Goal: Transaction & Acquisition: Book appointment/travel/reservation

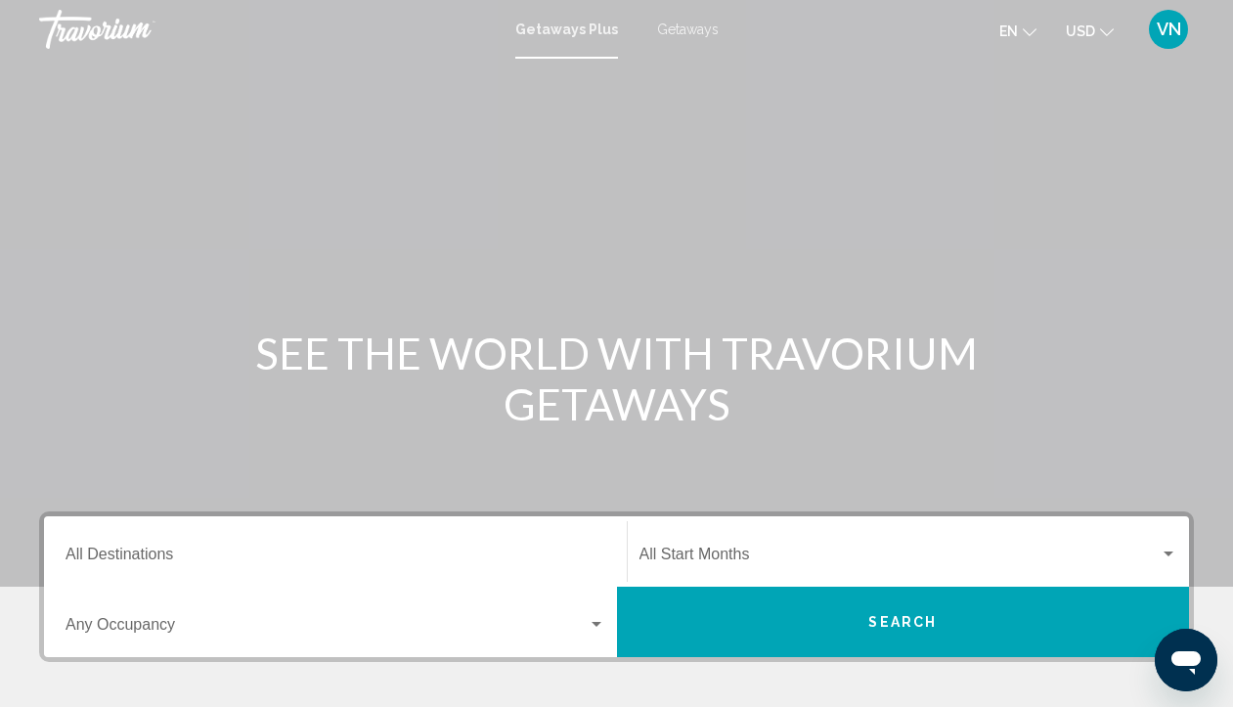
click at [692, 28] on span "Getaways" at bounding box center [688, 30] width 62 height 16
click at [1176, 542] on div "Start Month All Start Months" at bounding box center [909, 552] width 539 height 62
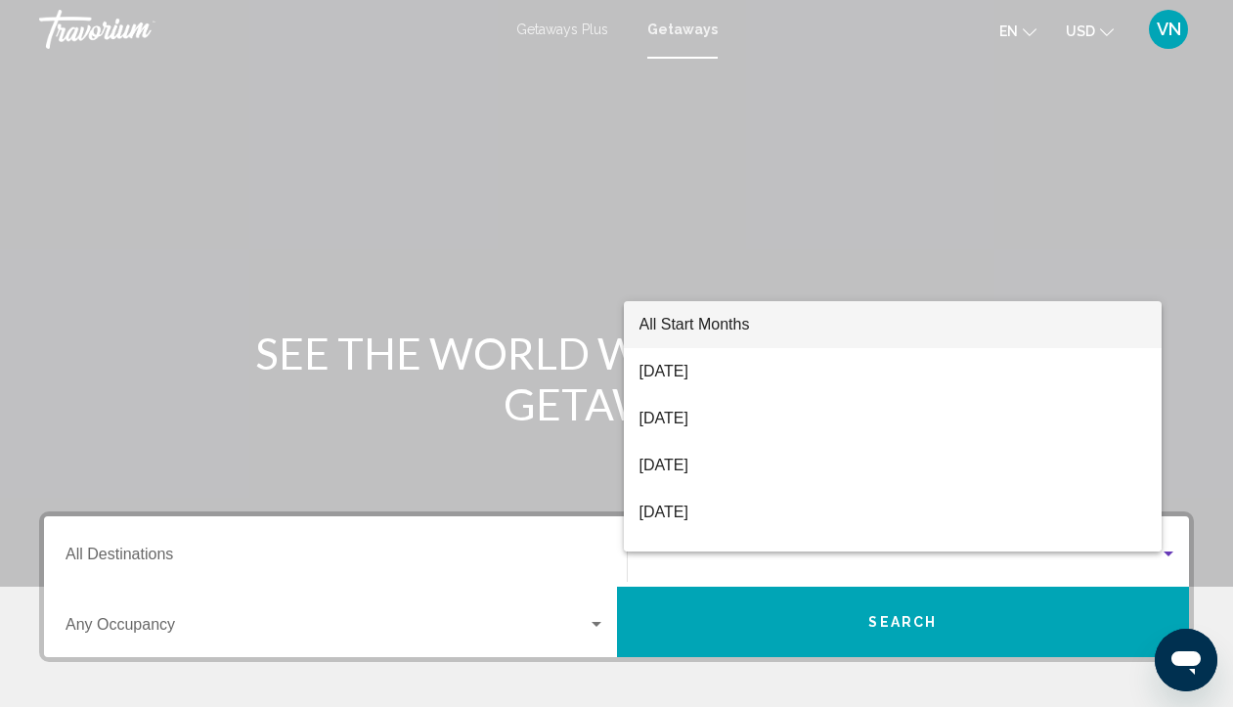
scroll to position [390, 0]
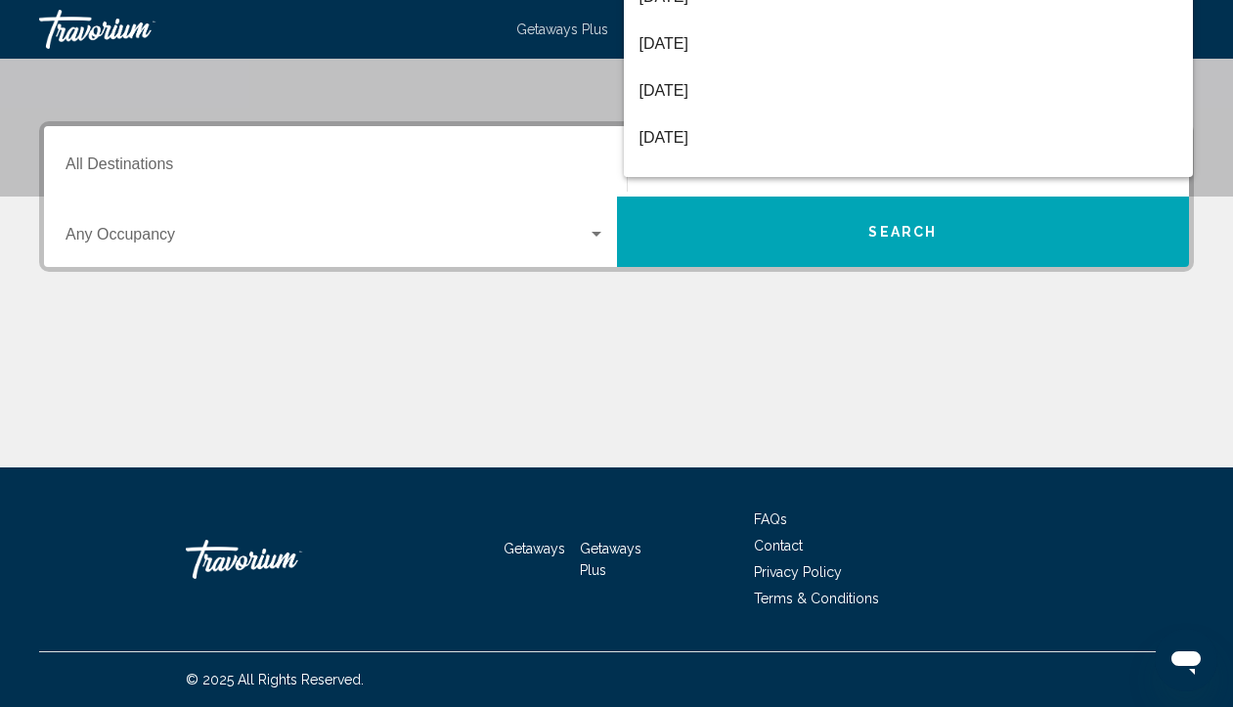
drag, startPoint x: 1170, startPoint y: 557, endPoint x: 1161, endPoint y: 545, distance: 14.7
click at [1162, 545] on div at bounding box center [616, 353] width 1233 height 707
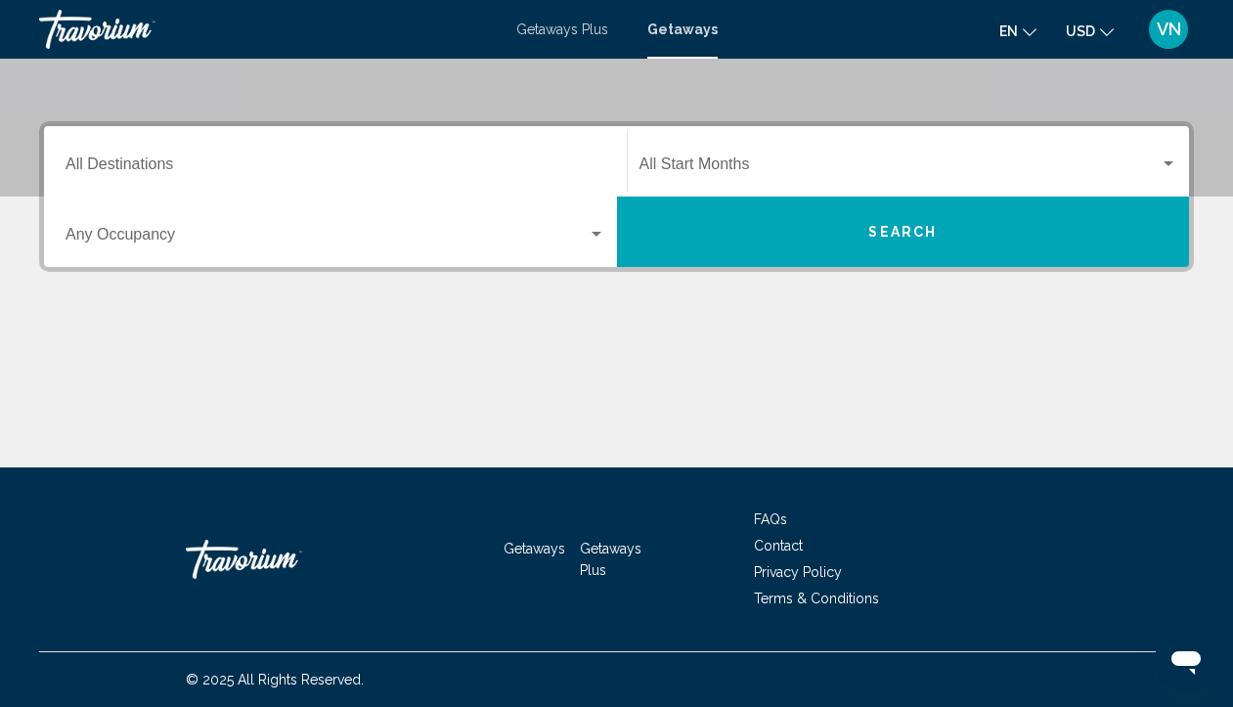
click at [348, 171] on input "Destination All Destinations" at bounding box center [336, 168] width 540 height 18
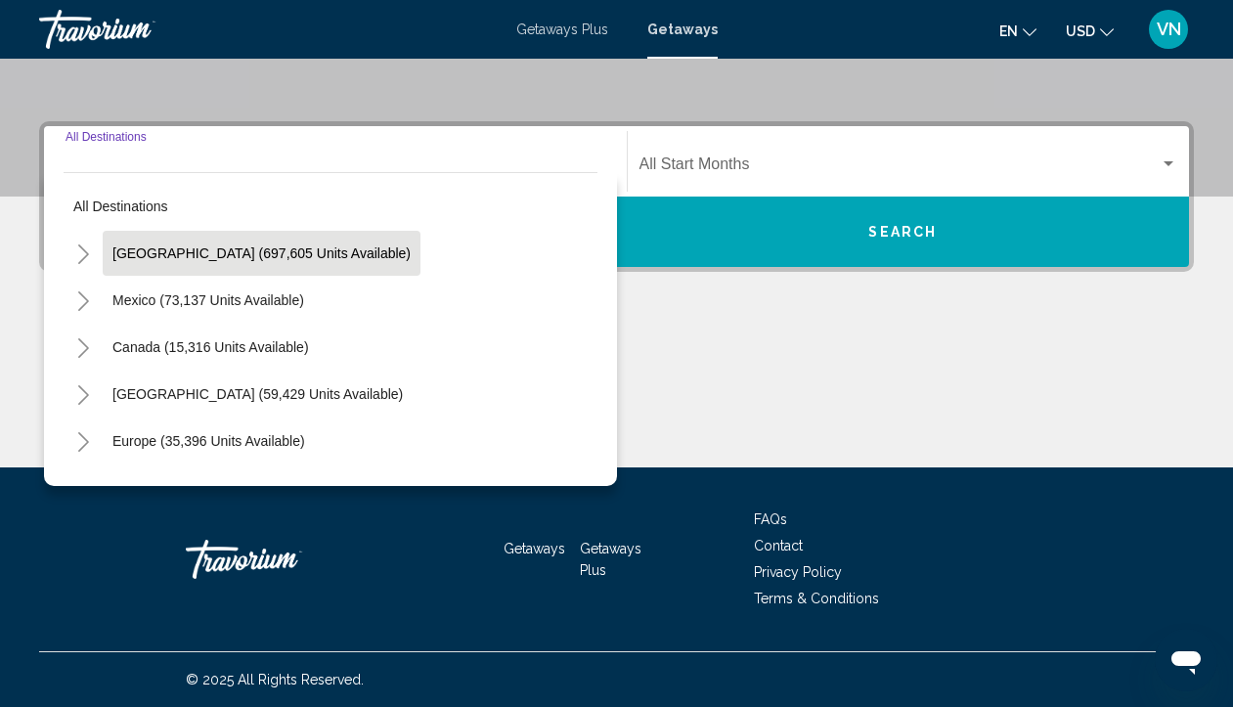
click at [274, 254] on span "[GEOGRAPHIC_DATA] (697,605 units available)" at bounding box center [261, 254] width 298 height 16
type input "**********"
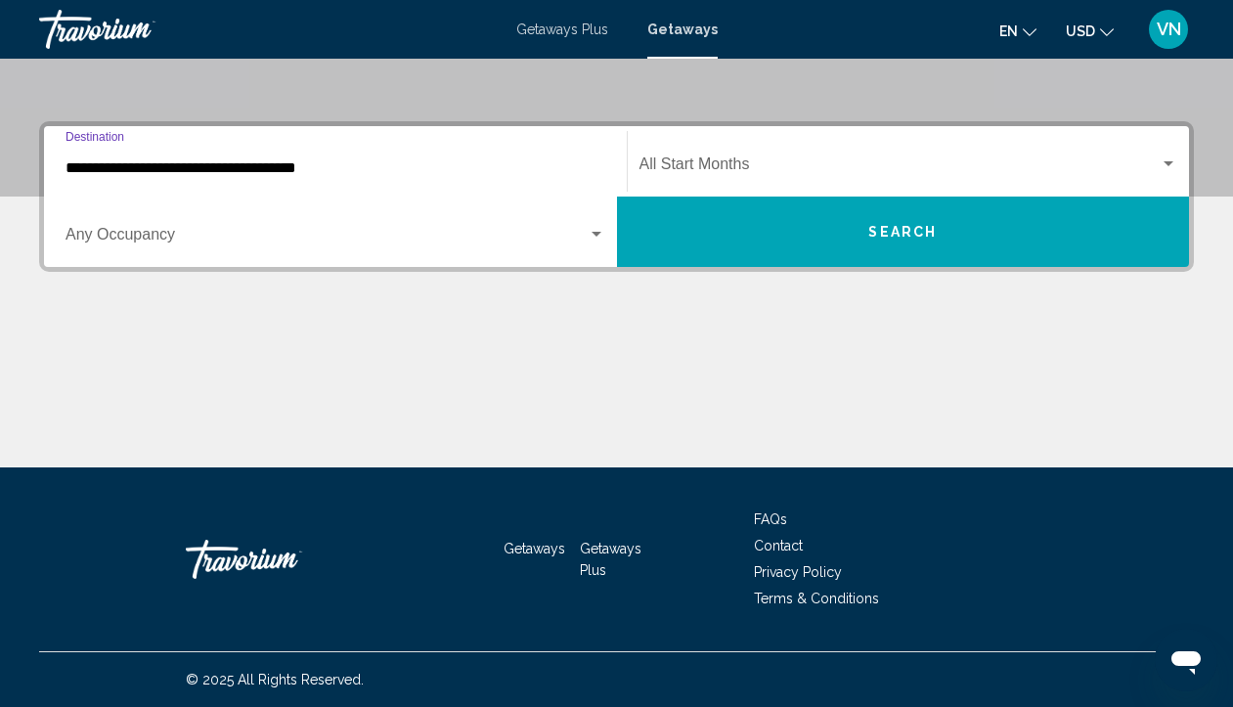
click at [768, 232] on button "Search" at bounding box center [903, 232] width 573 height 70
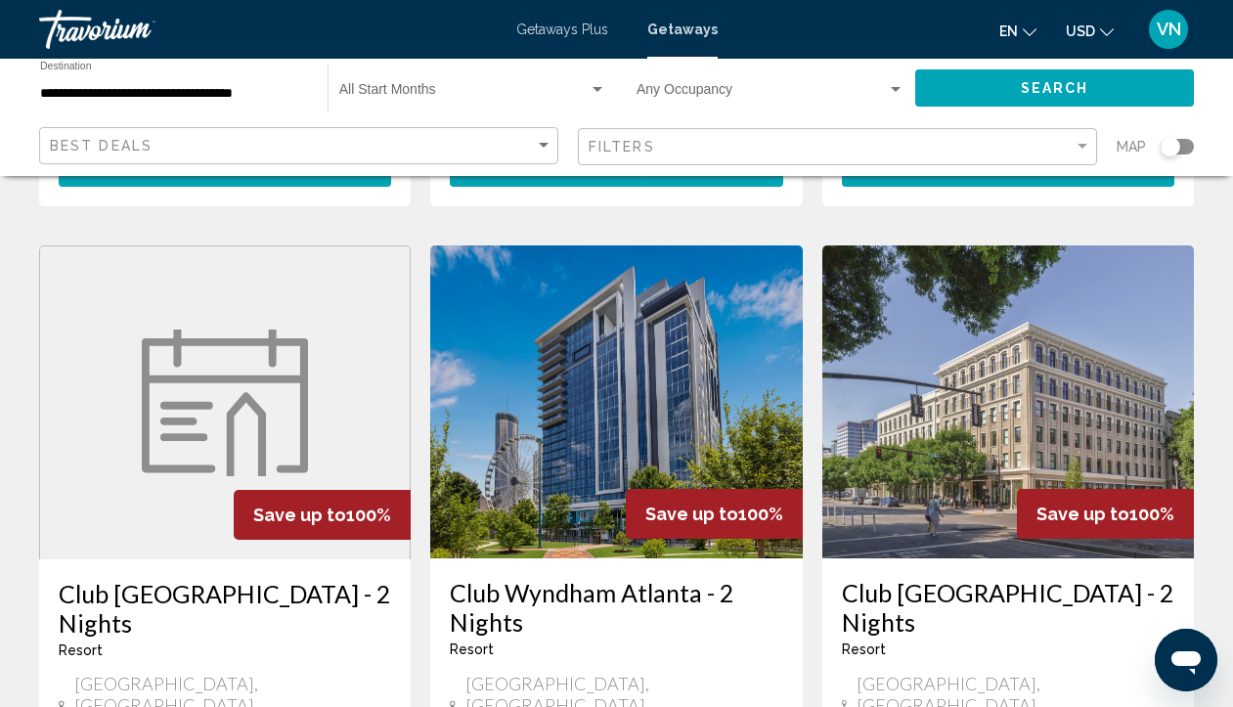
scroll to position [2658, 0]
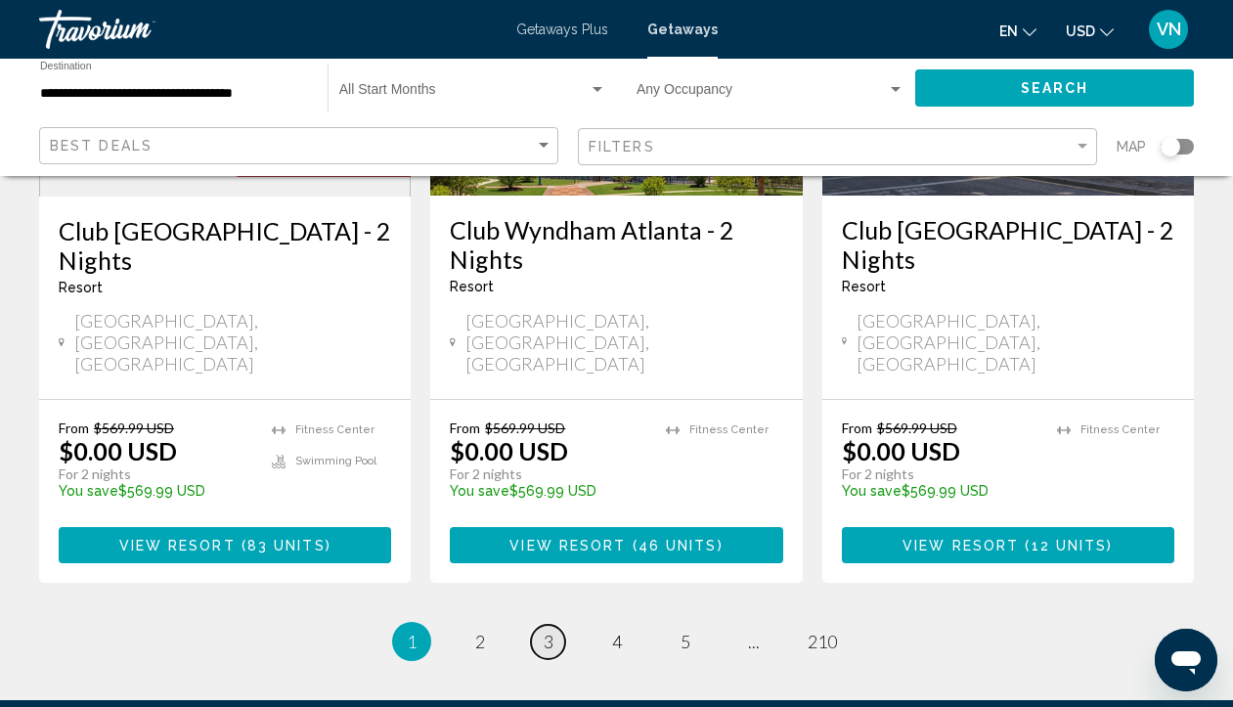
click at [539, 625] on link "page 3" at bounding box center [548, 642] width 34 height 34
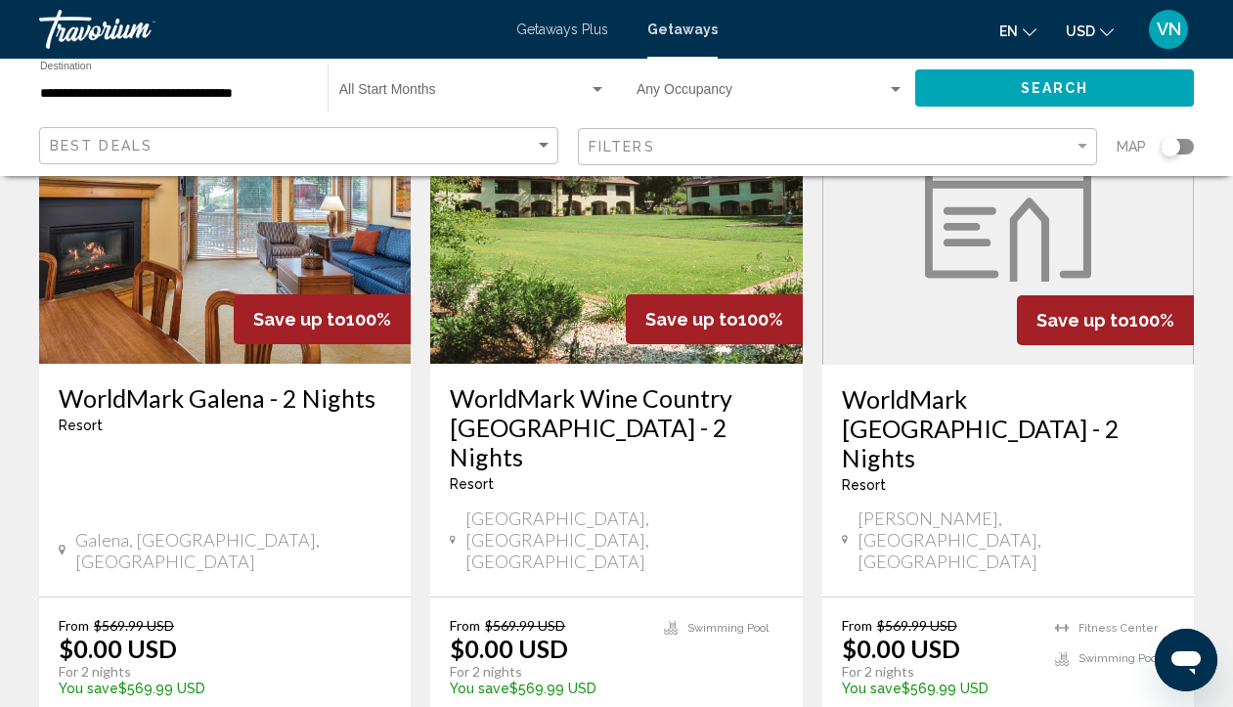
scroll to position [987, 0]
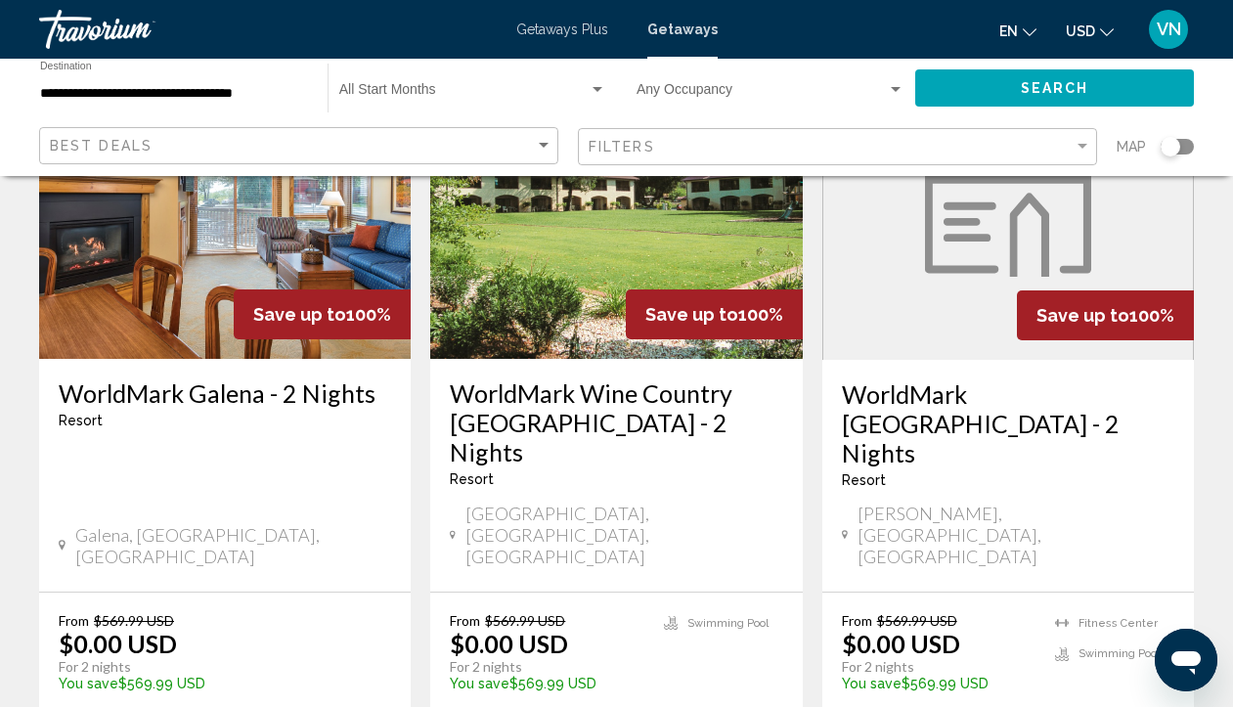
click at [215, 101] on div "**********" at bounding box center [174, 89] width 268 height 54
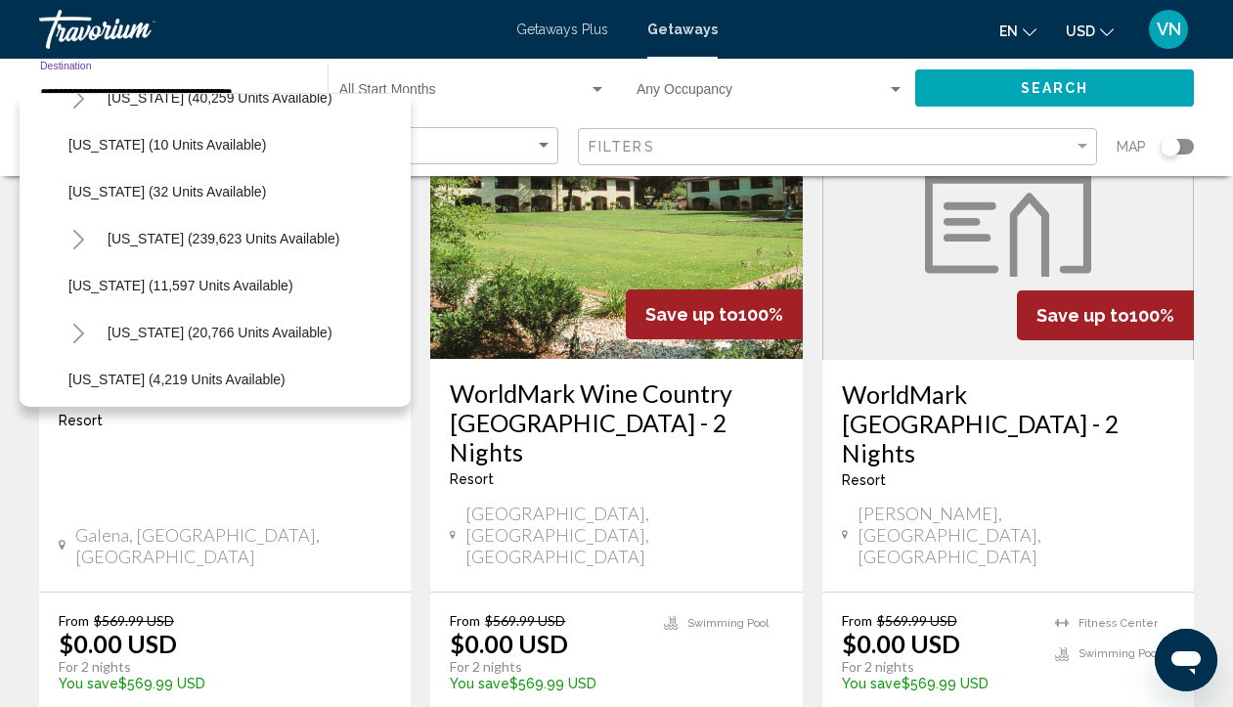
scroll to position [316, 0]
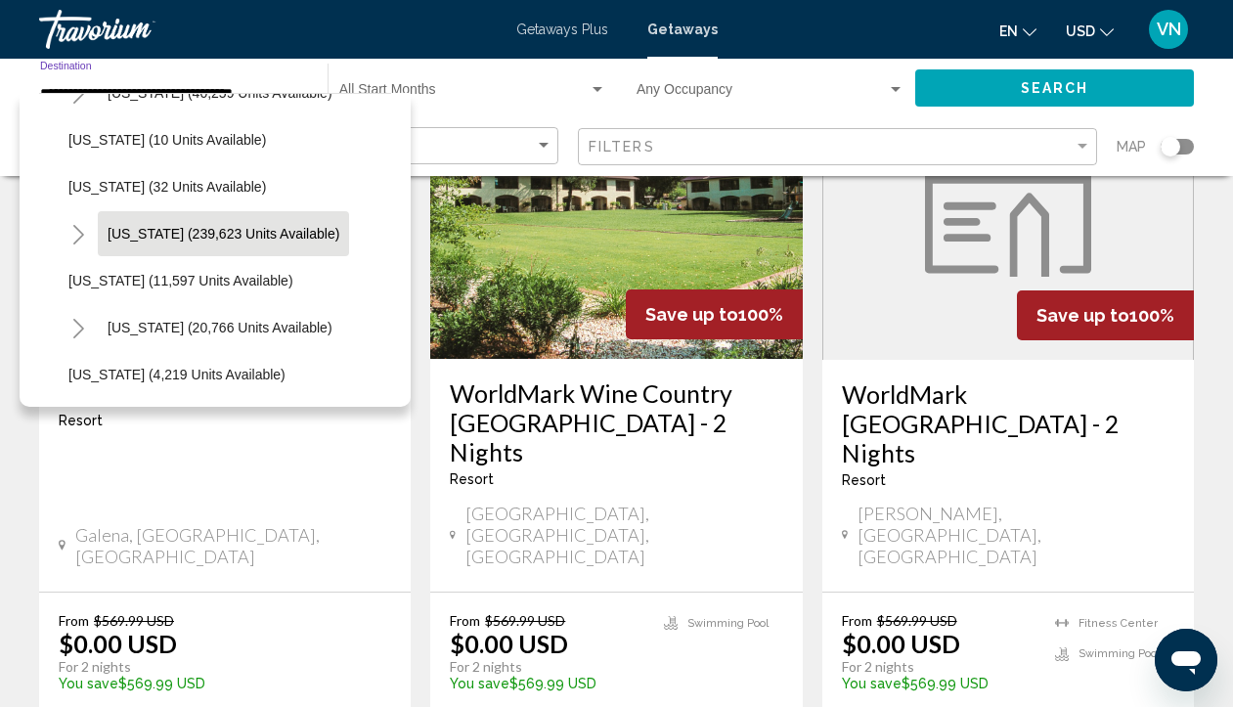
click at [144, 232] on span "[US_STATE] (239,623 units available)" at bounding box center [224, 234] width 232 height 16
type input "**********"
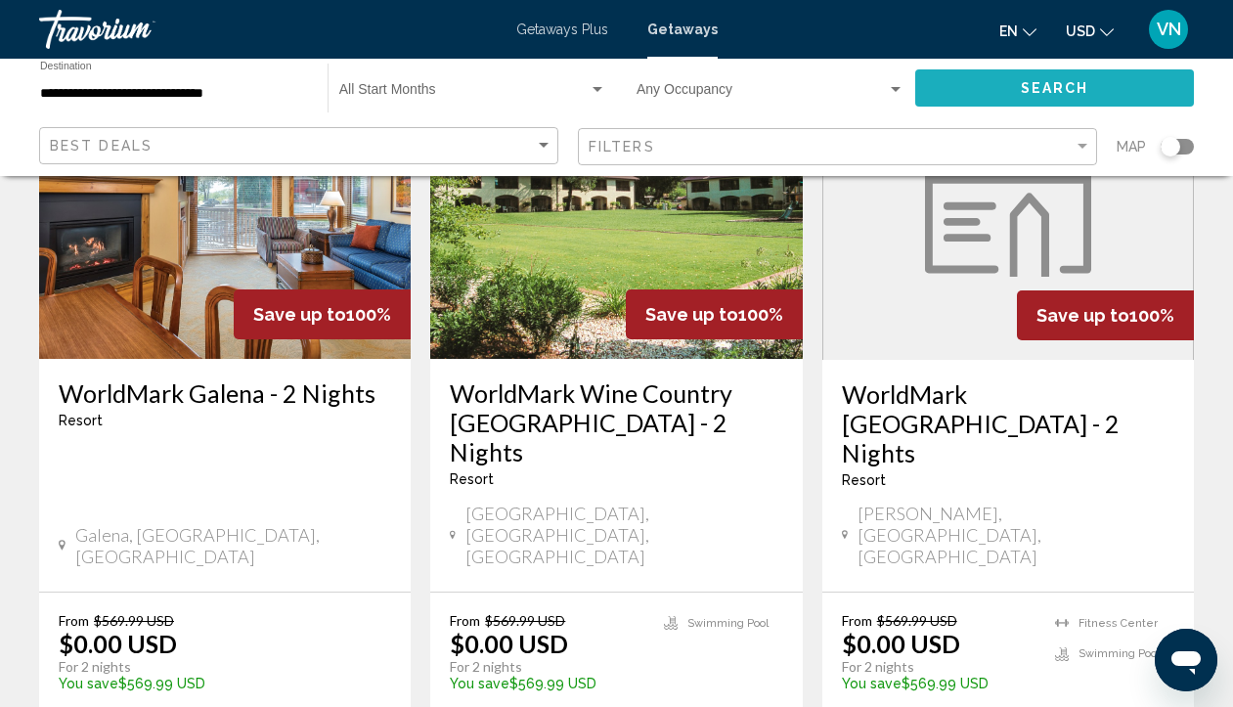
click at [1007, 80] on button "Search" at bounding box center [1055, 87] width 279 height 36
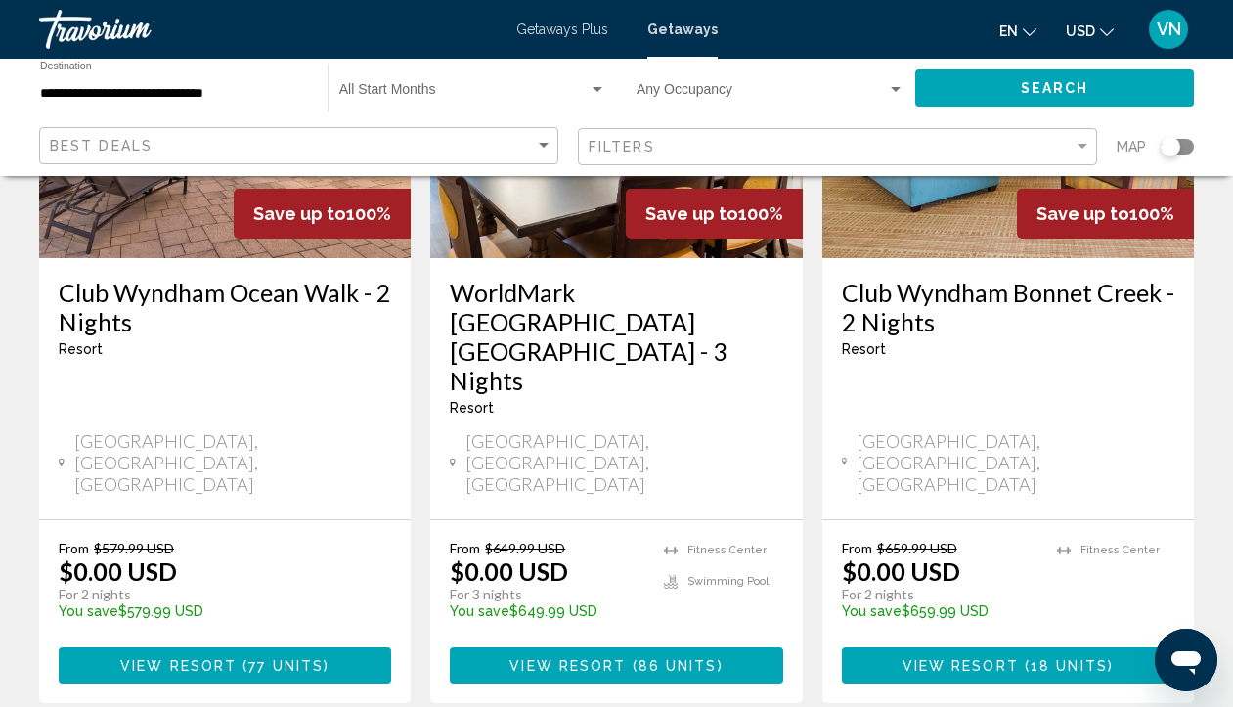
scroll to position [2657, 0]
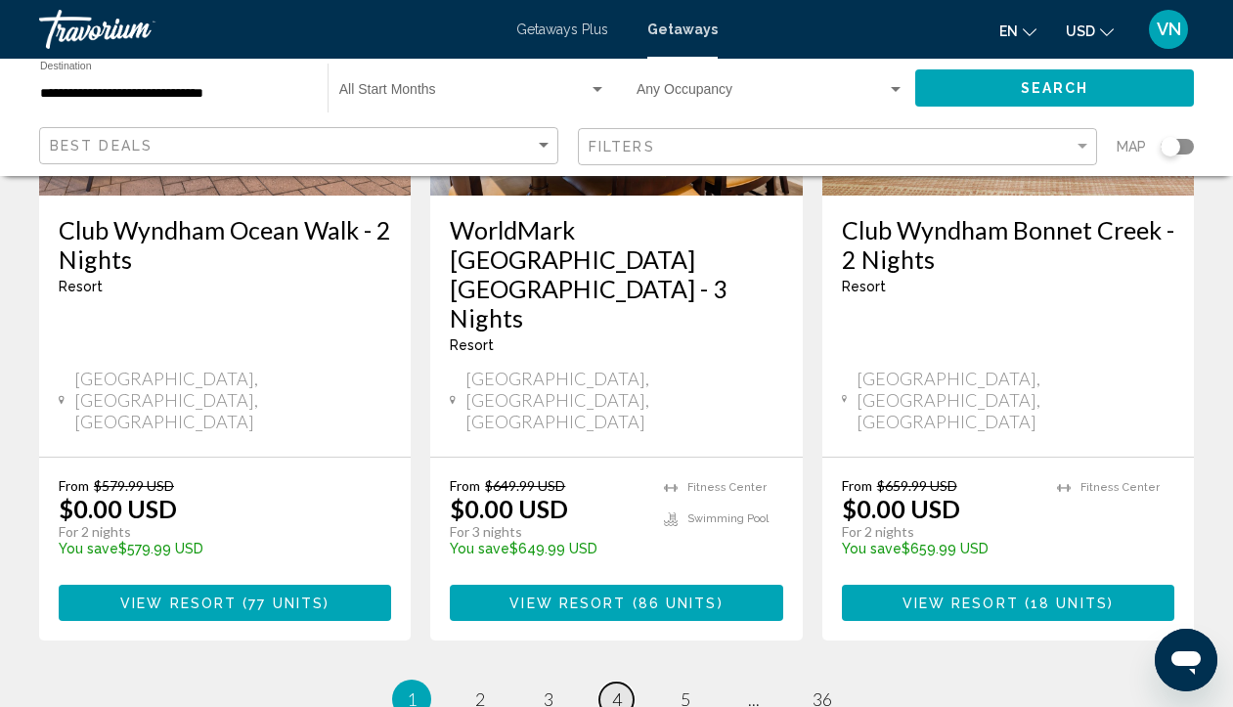
click at [606, 683] on link "page 4" at bounding box center [617, 700] width 34 height 34
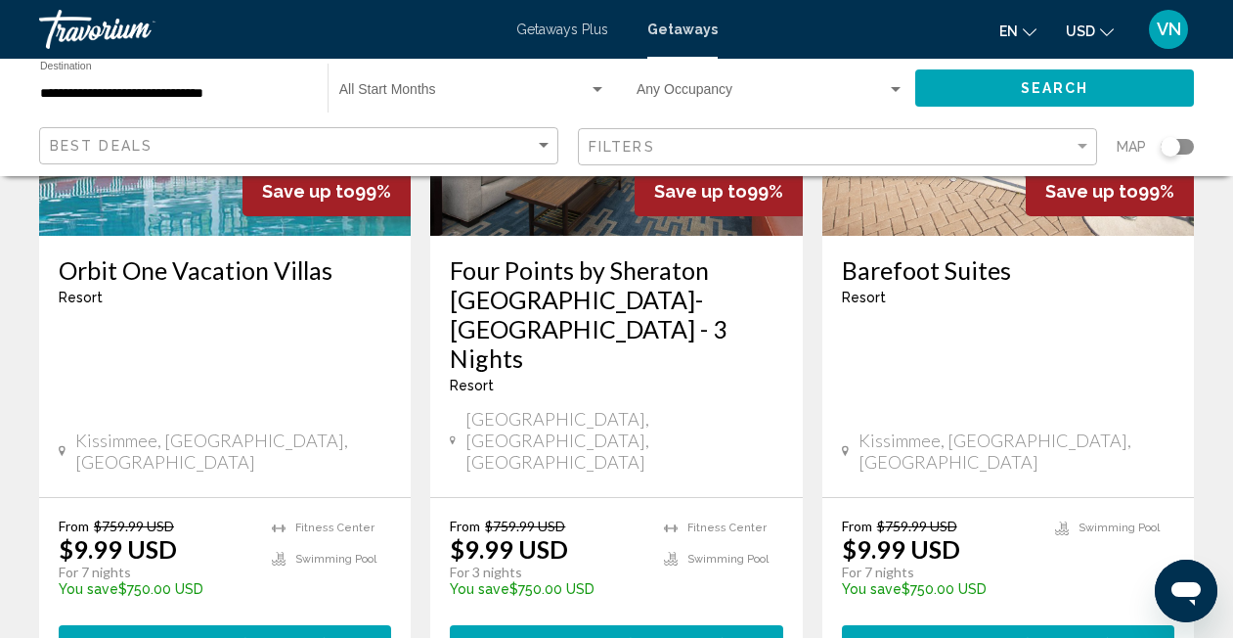
scroll to position [368, 0]
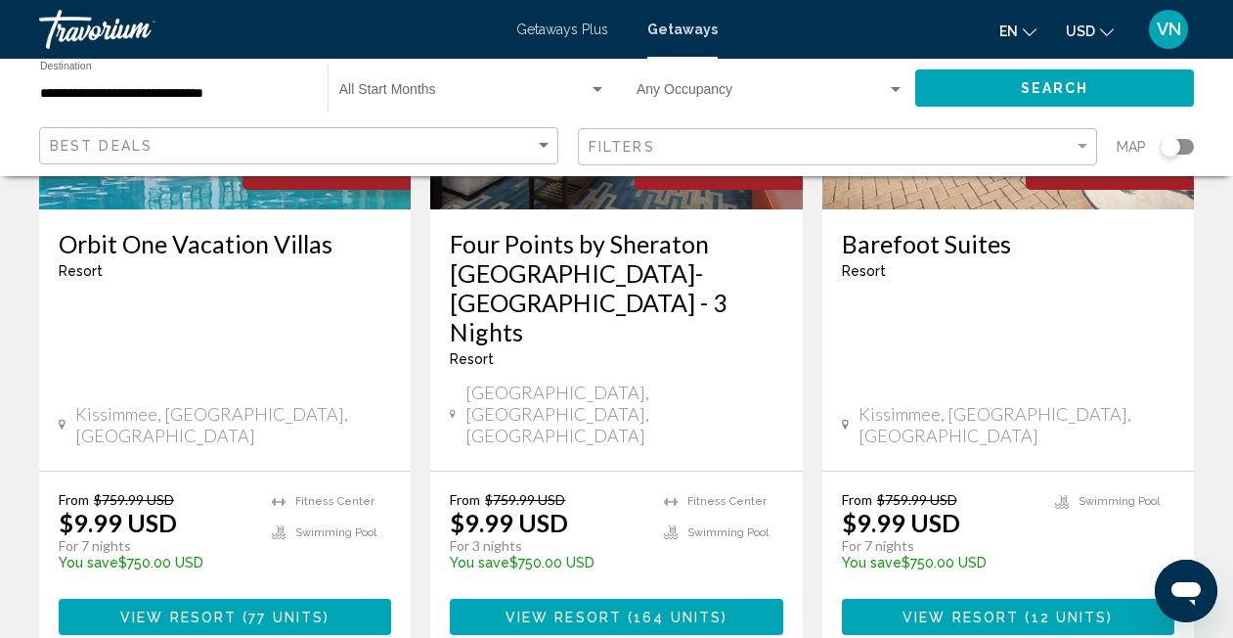
click at [927, 609] on span "View Resort" at bounding box center [961, 617] width 116 height 16
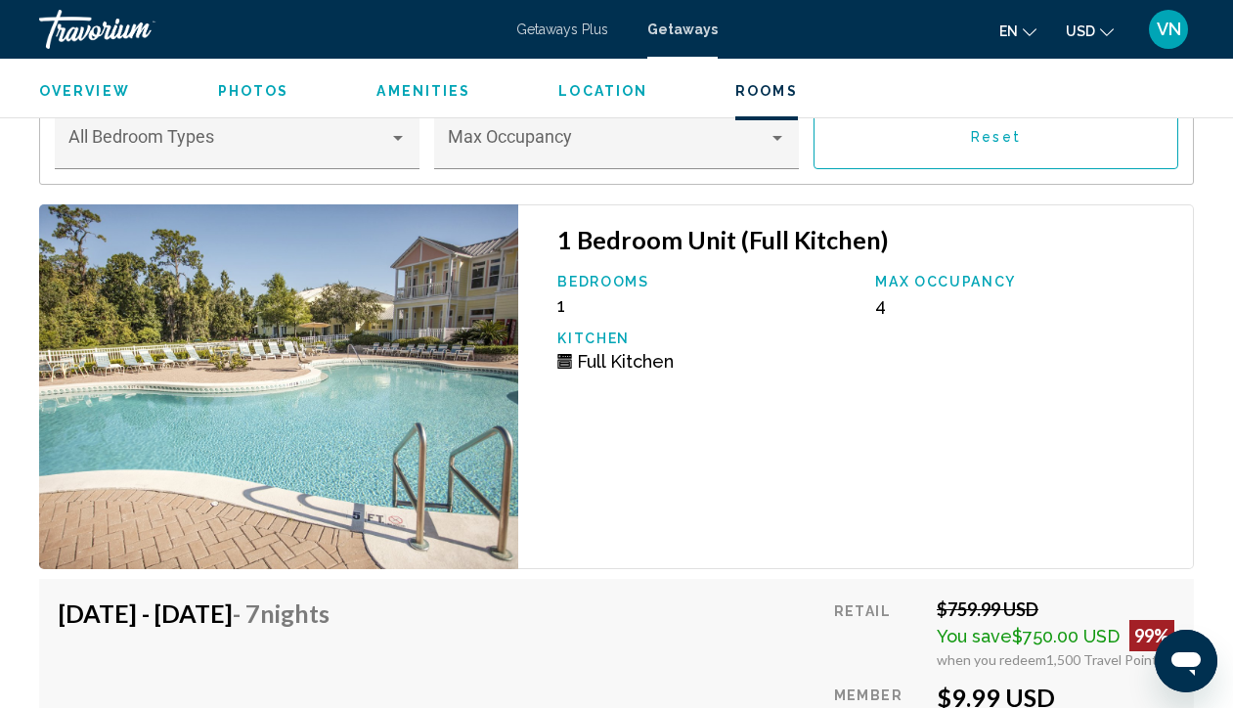
scroll to position [3709, 0]
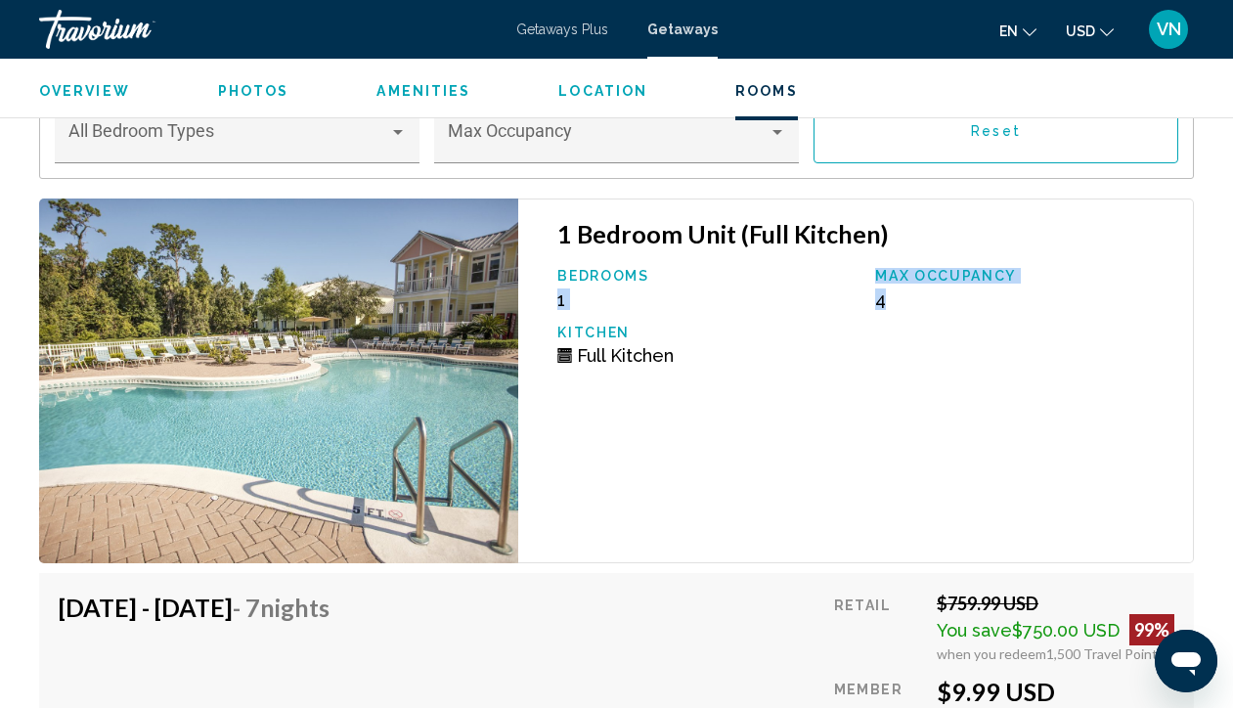
drag, startPoint x: 849, startPoint y: 269, endPoint x: 889, endPoint y: 291, distance: 46.0
click at [889, 293] on div "Bedrooms 1 Max Occupancy 4 Kitchen Full Kitchen" at bounding box center [866, 324] width 636 height 112
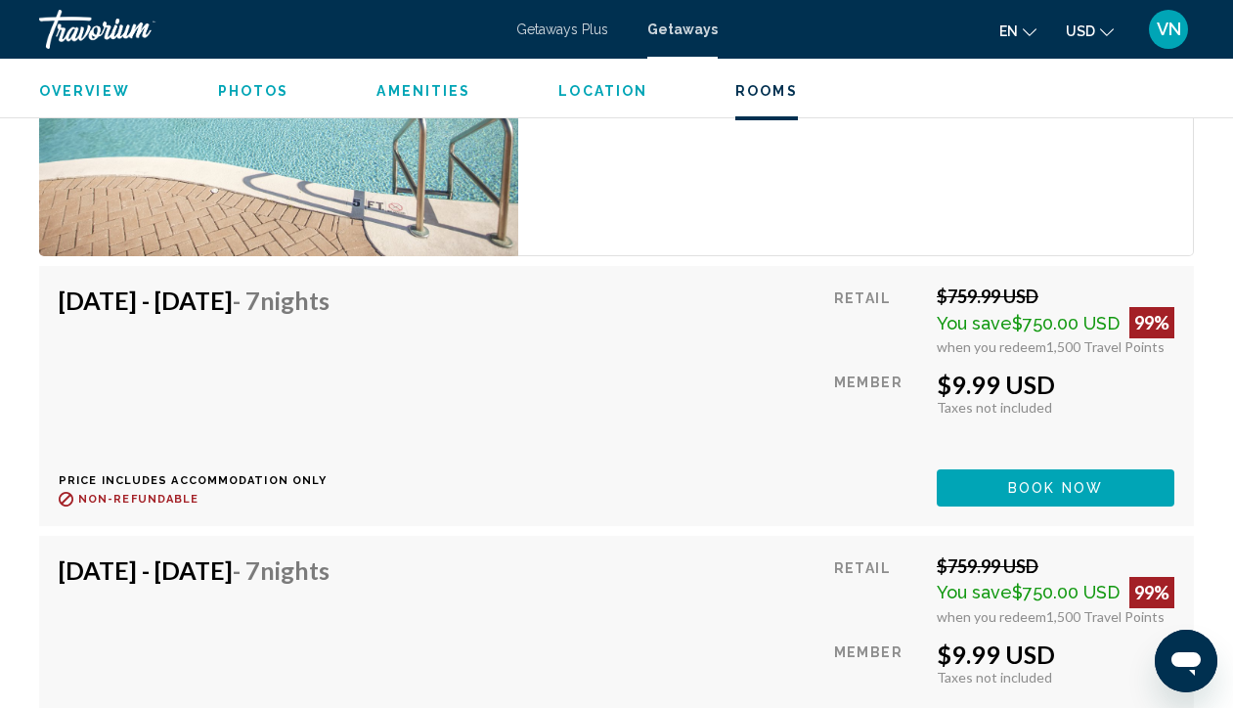
scroll to position [4041, 0]
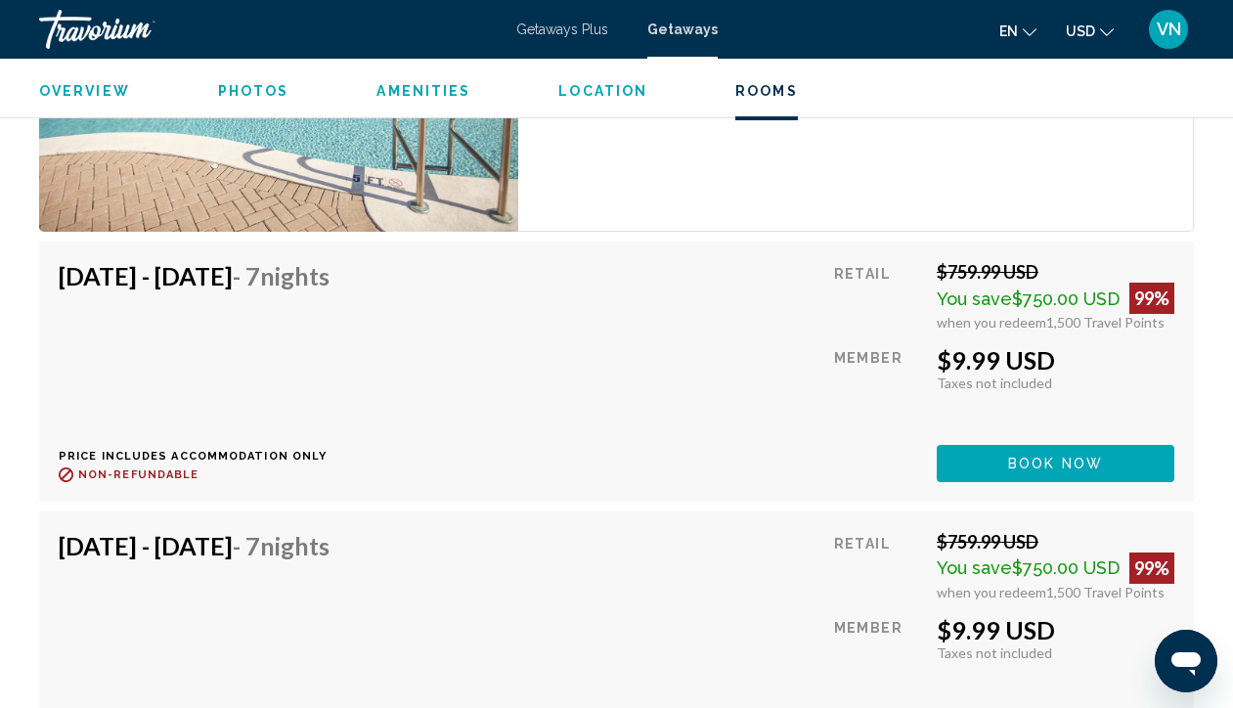
click at [314, 274] on h4 "[DATE] - [DATE] - 7 Nights" at bounding box center [194, 275] width 271 height 29
click at [1012, 455] on span "Book now" at bounding box center [1055, 463] width 95 height 16
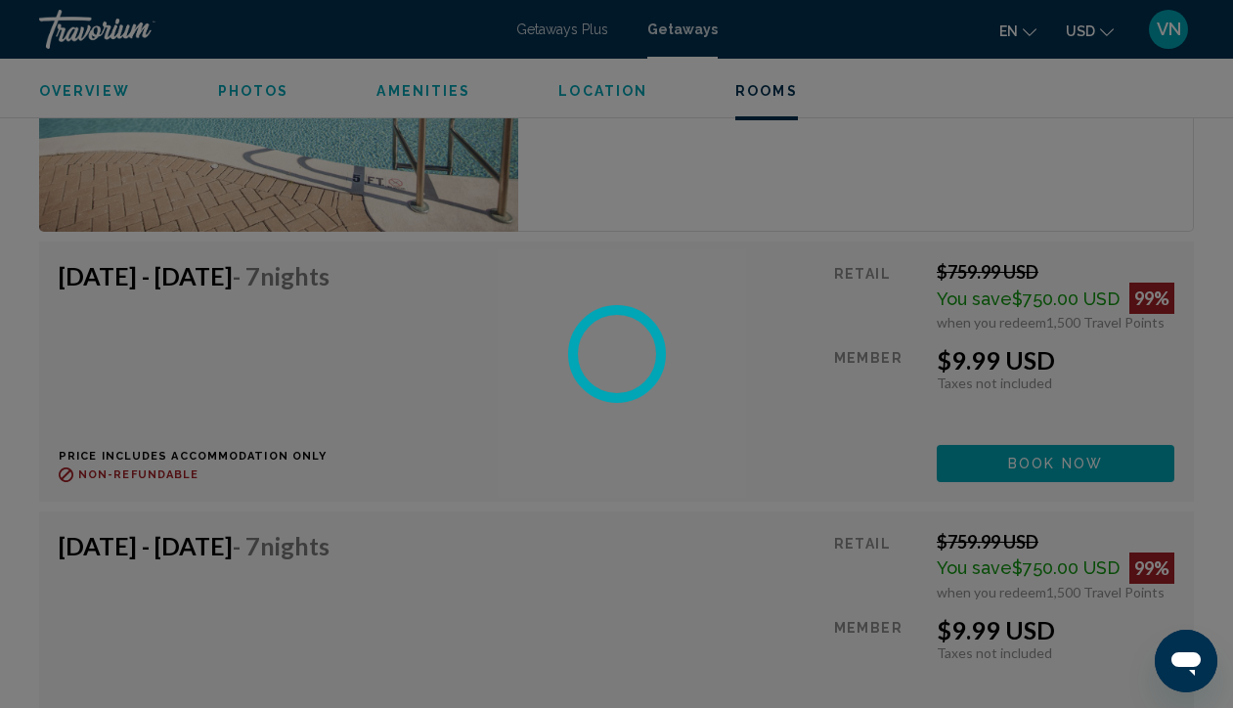
click at [1012, 437] on div at bounding box center [616, 354] width 1233 height 708
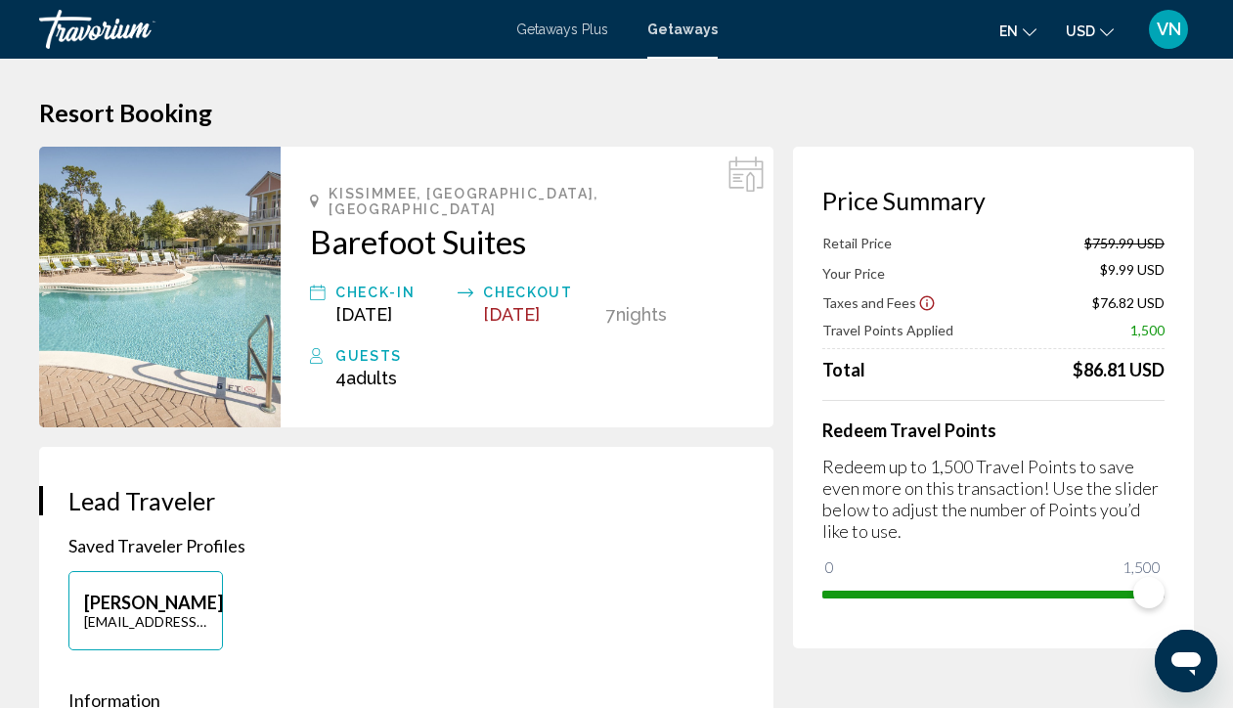
click at [1165, 608] on div "Price Summary Retail Price $759.99 USD Your Price $9.99 USD Taxes and Fees $76.…" at bounding box center [993, 398] width 401 height 502
drag, startPoint x: 1142, startPoint y: 587, endPoint x: 896, endPoint y: 591, distance: 246.5
click at [896, 591] on span "Main content" at bounding box center [895, 592] width 31 height 31
click at [893, 581] on span "Main content" at bounding box center [892, 592] width 31 height 31
drag, startPoint x: 879, startPoint y: 593, endPoint x: 1198, endPoint y: 576, distance: 319.3
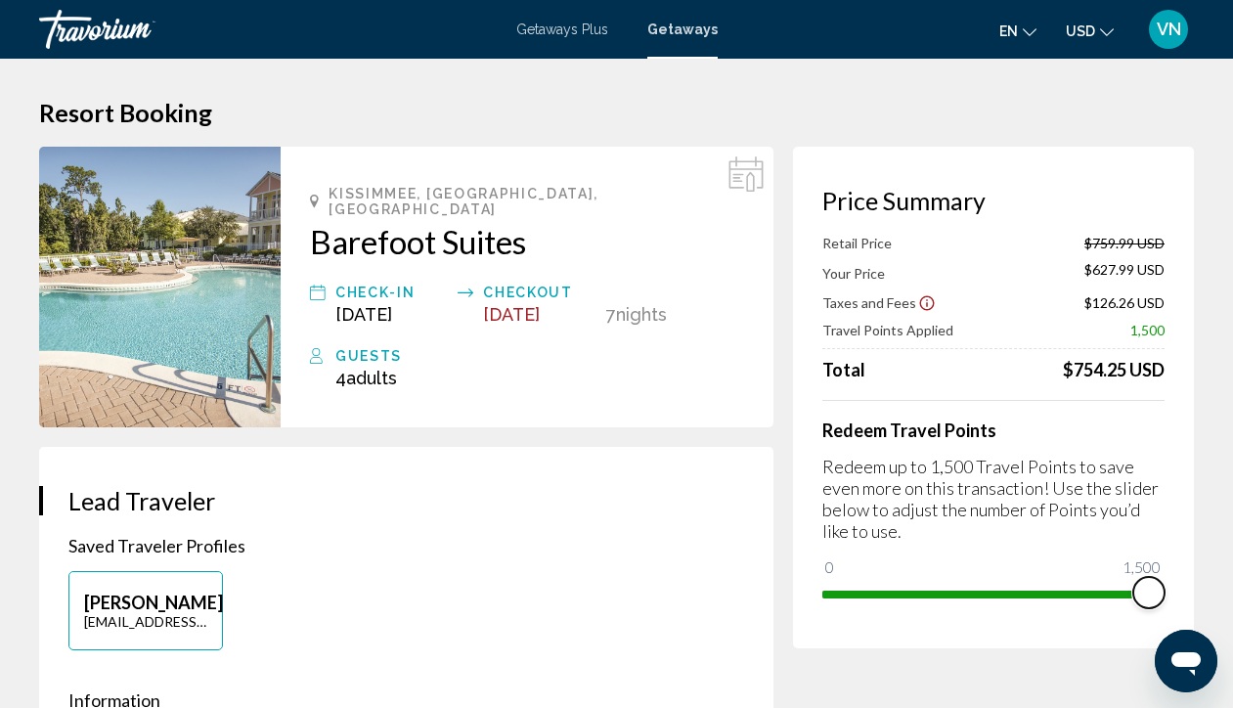
drag, startPoint x: 827, startPoint y: 376, endPoint x: 1128, endPoint y: 400, distance: 301.3
click at [1128, 400] on div "Retail Price $759.99 USD Your Price $9.99 USD Taxes and Fees $76.82 USD Travel …" at bounding box center [994, 422] width 342 height 375
click at [1128, 400] on div "Main content" at bounding box center [994, 400] width 342 height 1
